Goal: Ask a question

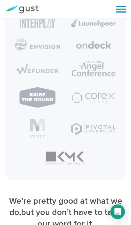
scroll to position [3537, 0]
click at [121, 9] on link at bounding box center [121, 9] width 11 height 9
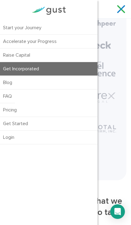
click at [14, 118] on link "Get Started" at bounding box center [48, 123] width 97 height 13
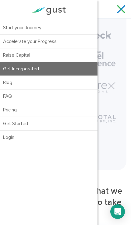
click at [9, 92] on link "FAQ" at bounding box center [7, 96] width 15 height 13
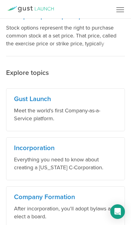
scroll to position [372, 0]
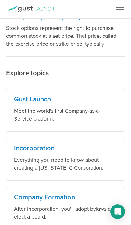
click at [32, 109] on p "Meet the world's first Company-as-a-Service platform." at bounding box center [65, 115] width 103 height 16
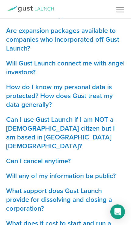
scroll to position [286, 0]
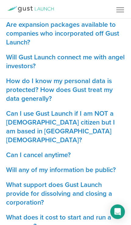
click at [30, 151] on h3 "Can I cancel anytime?" at bounding box center [65, 155] width 119 height 9
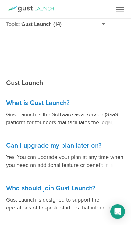
scroll to position [66, 0]
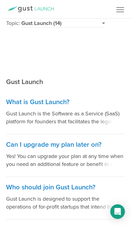
click at [91, 144] on h3 "Can I upgrade my plan later on?" at bounding box center [65, 144] width 119 height 9
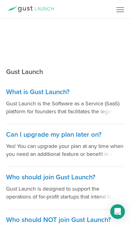
click at [18, 107] on p "Gust Launch is the Software as a Service (SaaS) platform for founders that faci…" at bounding box center [65, 108] width 119 height 16
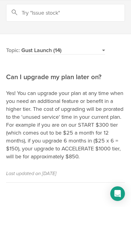
scroll to position [20, 0]
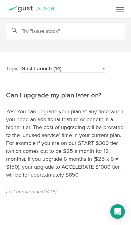
click at [105, 67] on select "Gust Launch (14) Incorporation (15) Company Formation (6) Issuing Stock (10) Ba…" at bounding box center [63, 69] width 84 height 8
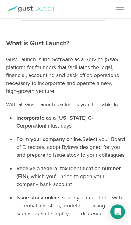
click at [120, 13] on link "Menu" at bounding box center [120, 9] width 21 height 18
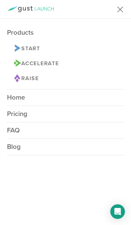
click at [43, 49] on link "Start Logo Start" at bounding box center [65, 48] width 103 height 15
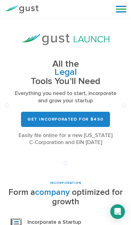
click at [125, 13] on link at bounding box center [121, 9] width 11 height 9
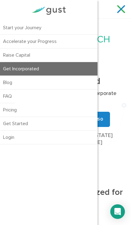
click at [67, 44] on link "Accelerate your Progress" at bounding box center [48, 41] width 97 height 13
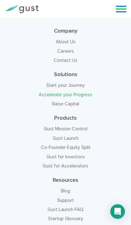
scroll to position [1320, 0]
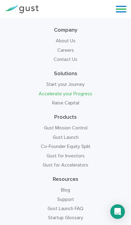
click at [75, 125] on link "Gust Mission Control" at bounding box center [66, 128] width 44 height 6
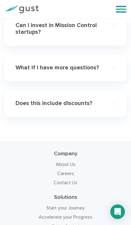
scroll to position [3374, 0]
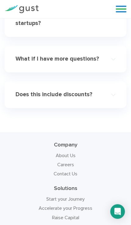
click at [78, 141] on h3 "Company" at bounding box center [66, 144] width 122 height 7
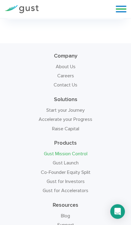
scroll to position [3463, 0]
click at [72, 150] on link "Gust Mission Control" at bounding box center [66, 153] width 44 height 6
click at [69, 160] on link "Gust Launch" at bounding box center [66, 163] width 26 height 6
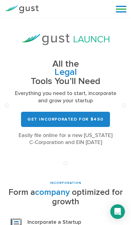
click at [117, 211] on icon "Open Intercom Messenger" at bounding box center [117, 211] width 6 height 7
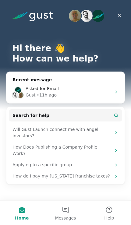
click at [69, 214] on button "Messages" at bounding box center [66, 213] width 44 height 24
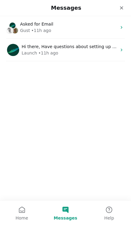
click at [24, 28] on div "Gust" at bounding box center [25, 30] width 10 height 6
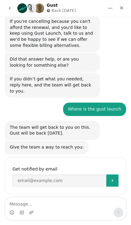
scroll to position [166, 0]
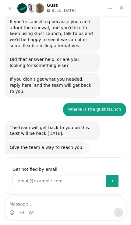
click at [24, 175] on input "Enter your email" at bounding box center [59, 181] width 94 height 12
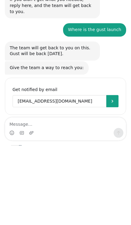
type input "ashkiara3017@gmail.com"
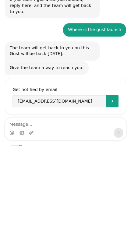
click at [112, 100] on icon "Submit" at bounding box center [112, 101] width 2 height 3
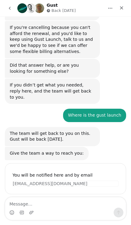
scroll to position [160, 0]
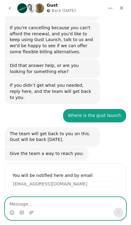
click at [74, 207] on textarea "Message…" at bounding box center [65, 202] width 121 height 10
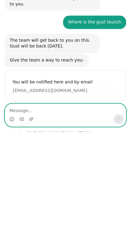
type textarea "Q"
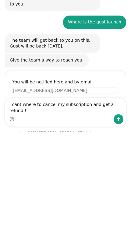
click at [125, 118] on div "Intercom messenger" at bounding box center [65, 119] width 121 height 10
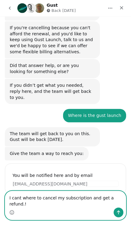
click at [102, 206] on textarea "I cant where to cancel my subscription and get a refund.!" at bounding box center [65, 199] width 121 height 16
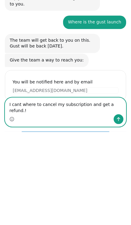
click at [123, 106] on textarea "I cant where to cancel my subscription and get a refund.!" at bounding box center [65, 106] width 121 height 16
click at [120, 109] on textarea "I cant where to cancel my subscription and get a refund.!" at bounding box center [65, 106] width 121 height 16
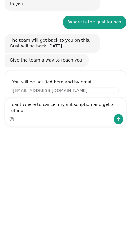
click at [70, 127] on div "I cant where to cancel my subscription and get a refund! I cant where to cancel…" at bounding box center [65, 112] width 121 height 29
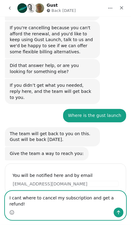
click at [124, 200] on textarea "I cant where to cancel my subscription and get a refund!" at bounding box center [65, 199] width 121 height 16
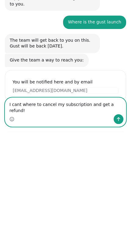
click at [119, 109] on textarea "I cant where to cancel my subscription and get a refund!" at bounding box center [65, 106] width 121 height 16
type textarea "I cant where to cancel my subscription and get a refund?"
click at [119, 119] on icon "Send a message…" at bounding box center [118, 119] width 5 height 5
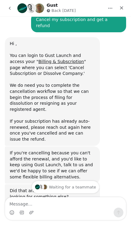
scroll to position [35, 0]
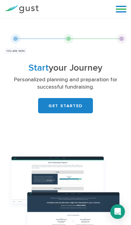
click at [114, 13] on div "Blog FAQ Pricing Get Started Login Login" at bounding box center [119, 9] width 24 height 18
click at [117, 7] on link at bounding box center [121, 9] width 11 height 9
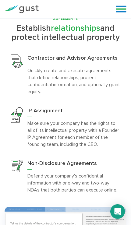
scroll to position [1568, 0]
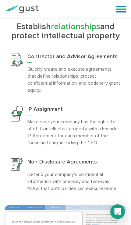
click at [41, 158] on h3 "Non-Disclosure Agreements" at bounding box center [73, 163] width 93 height 10
click at [35, 158] on h3 "Non-Disclosure Agreements" at bounding box center [73, 163] width 93 height 10
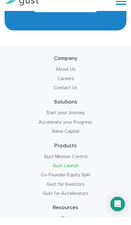
scroll to position [5382, 0]
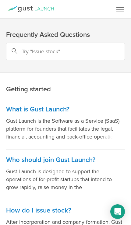
click at [114, 9] on link "Menu" at bounding box center [120, 9] width 21 height 18
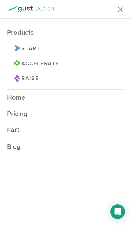
click at [47, 61] on span "Accelerate Logo Accelerate" at bounding box center [36, 63] width 45 height 7
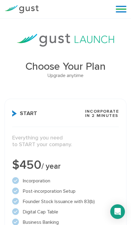
click at [62, 104] on div "Start Incorporate in 2 Minutes Everything you need to START your company. $450 …" at bounding box center [66, 188] width 122 height 179
click at [120, 11] on link at bounding box center [121, 9] width 11 height 9
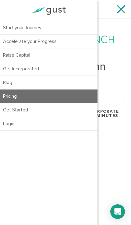
click at [46, 110] on link "Get Started" at bounding box center [48, 109] width 97 height 13
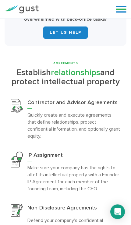
scroll to position [1522, 0]
click at [125, 10] on link at bounding box center [121, 9] width 11 height 9
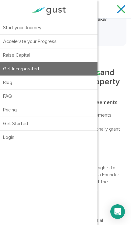
click at [59, 40] on link "Accelerate your Progress" at bounding box center [48, 41] width 97 height 13
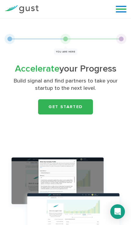
click at [78, 105] on link "Get Started" at bounding box center [65, 106] width 55 height 15
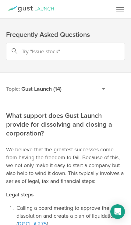
click at [105, 85] on select "Gust Launch (14) Incorporation (15) Company Formation (6) Issuing Stock (10) Ba…" at bounding box center [63, 89] width 84 height 8
select select "company-formation"
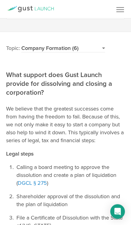
scroll to position [24, 0]
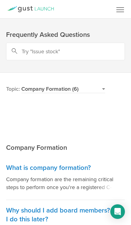
click at [105, 90] on select "Gust Launch (14) Incorporation (15) Company Formation (6) Issuing Stock (10) Ba…" at bounding box center [63, 89] width 84 height 8
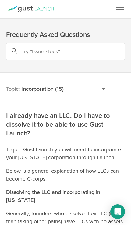
click at [117, 14] on link "Menu" at bounding box center [120, 9] width 21 height 18
